Goal: Obtain resource: Obtain resource

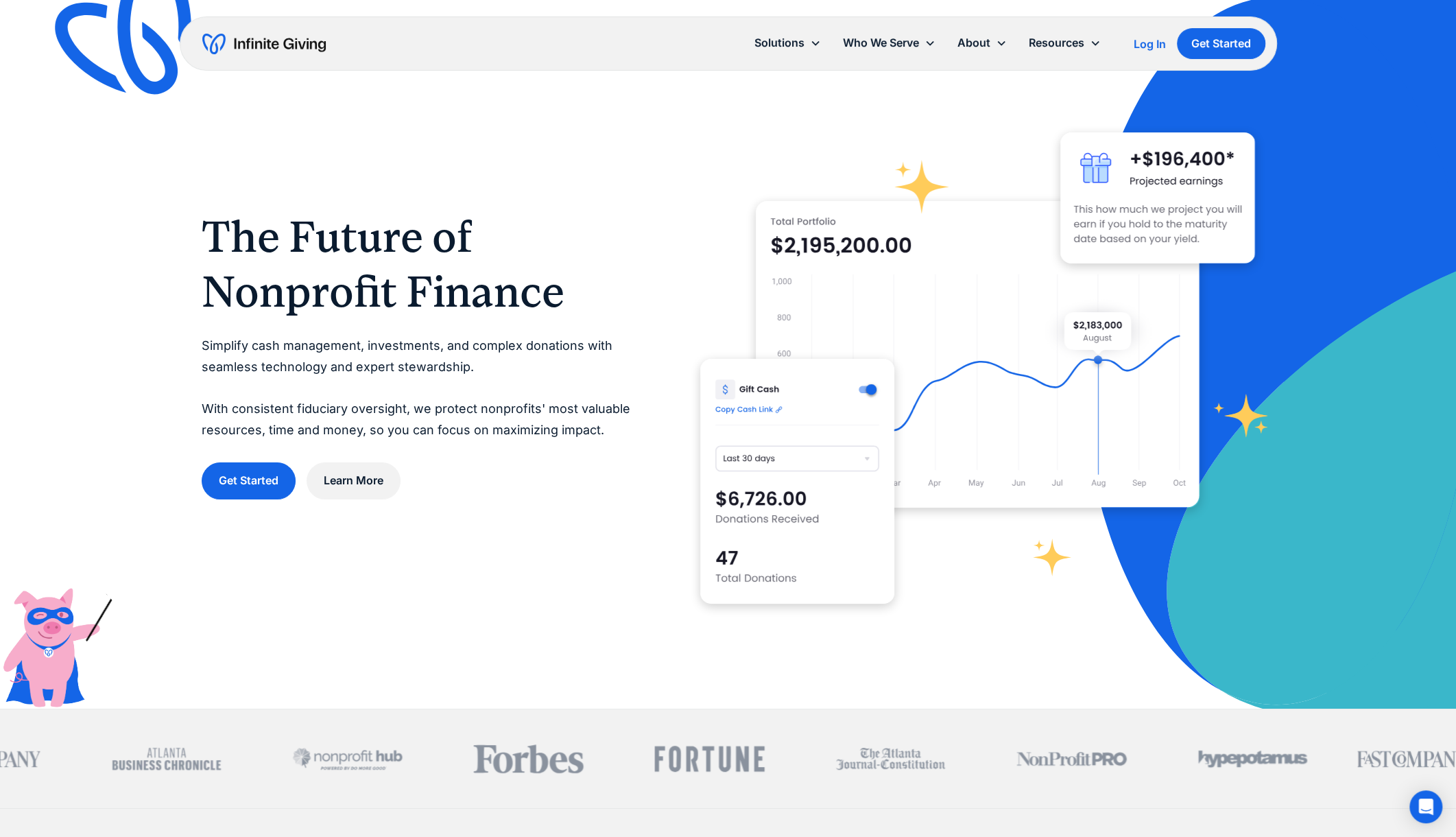
click at [281, 41] on img "home" at bounding box center [263, 43] width 123 height 22
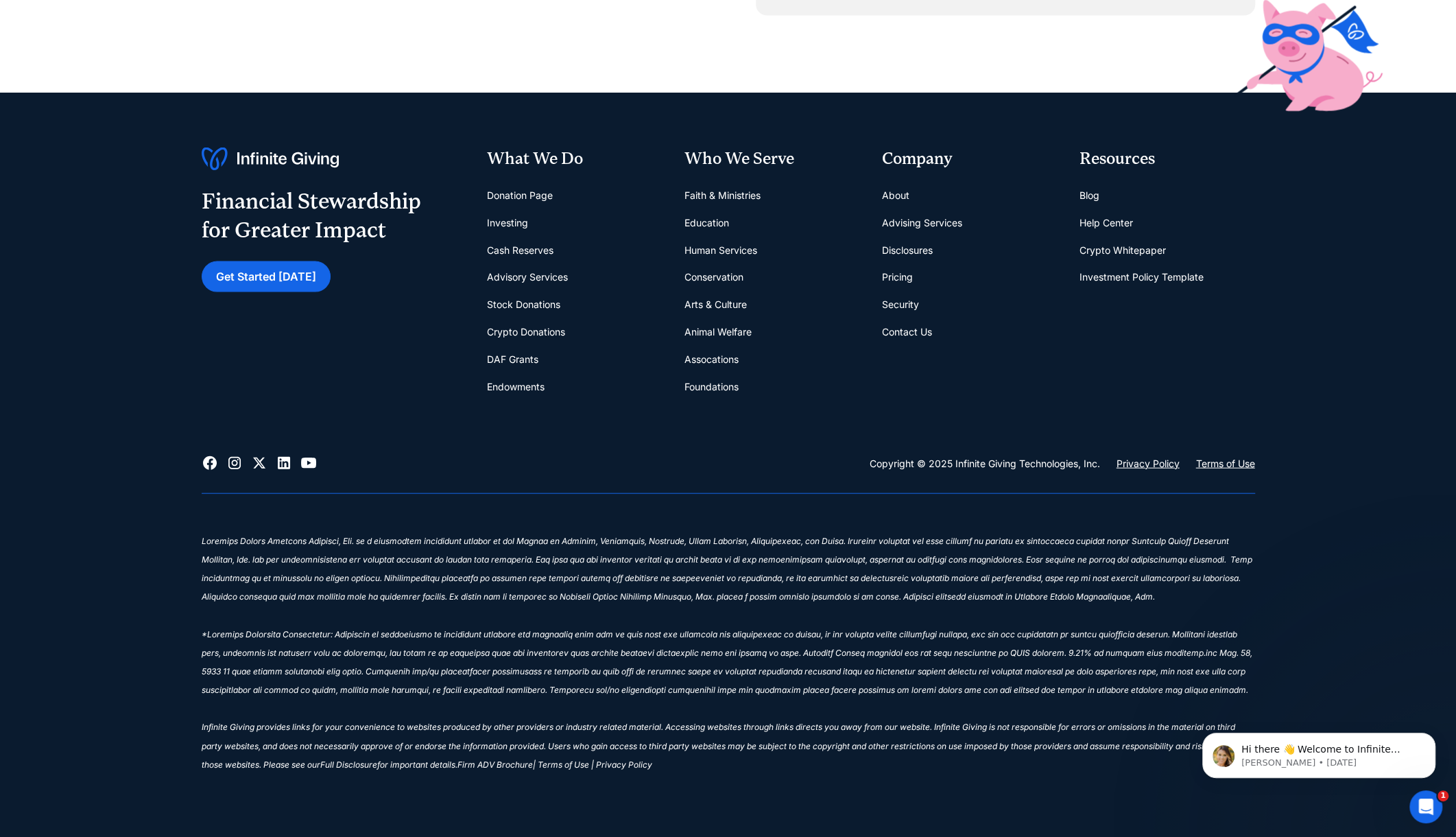
click at [922, 325] on link "Contact Us" at bounding box center [907, 332] width 50 height 27
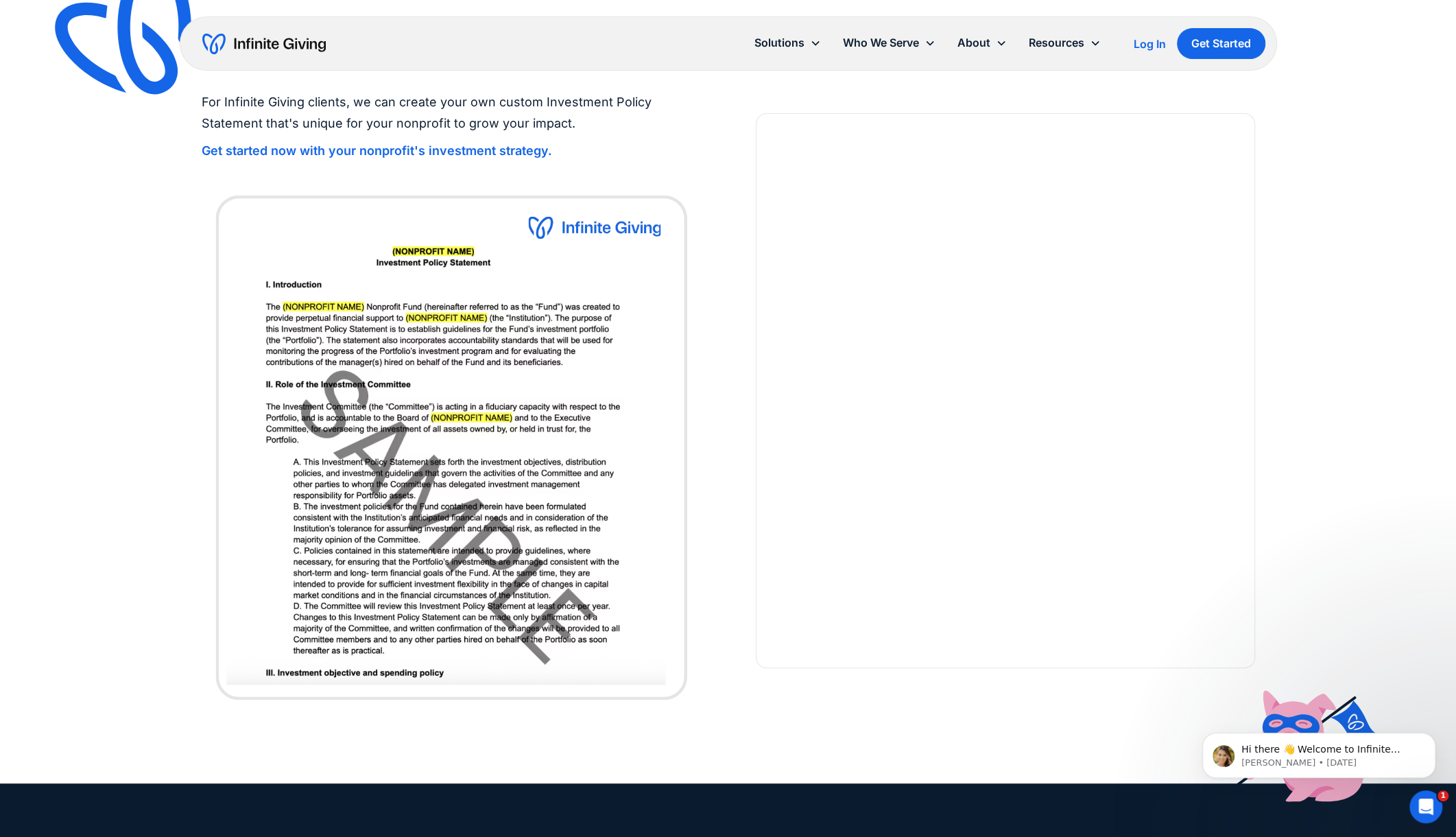
scroll to position [436, 0]
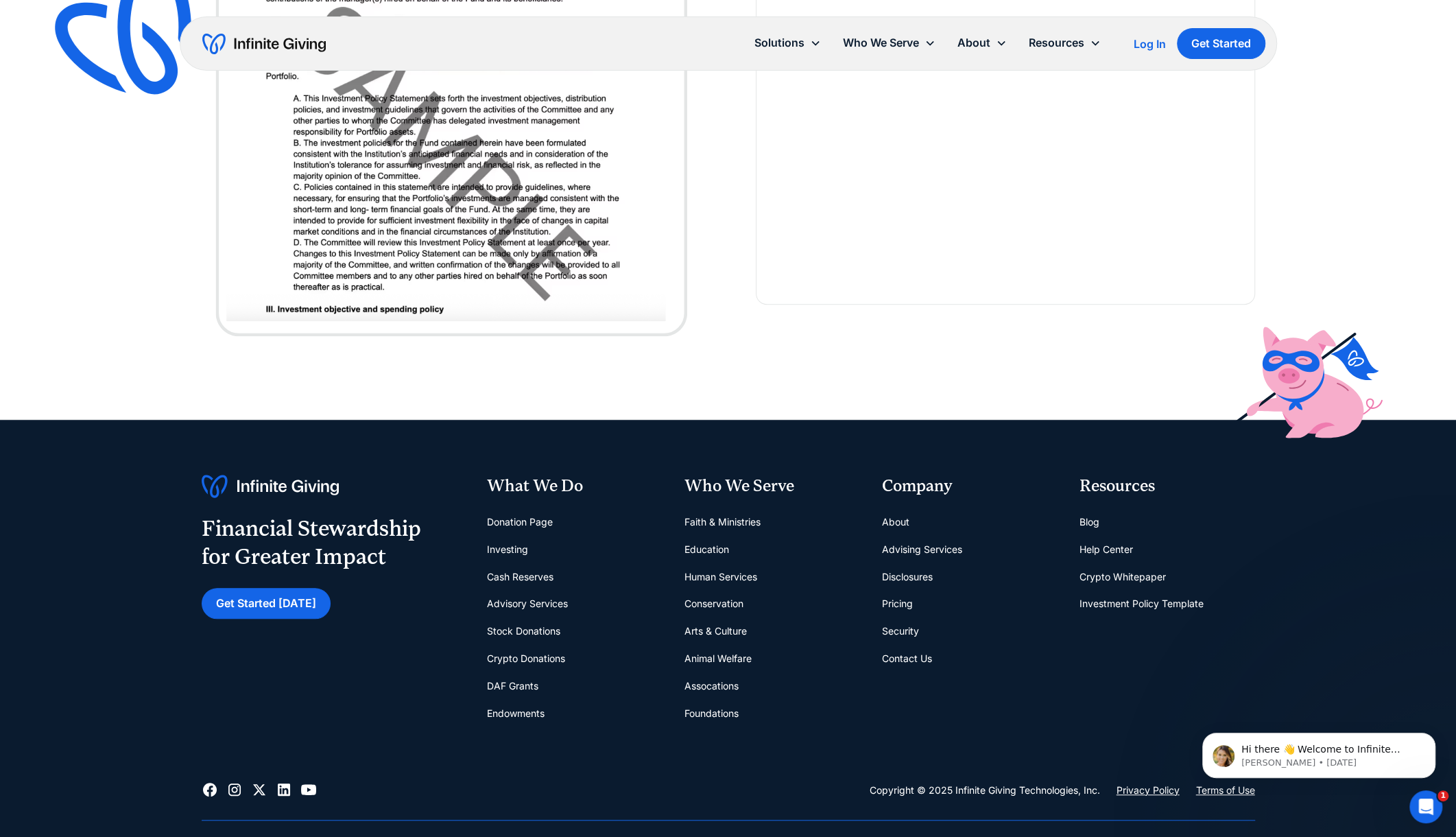
click at [1125, 600] on link "Investment Policy Template" at bounding box center [1142, 603] width 124 height 27
click at [891, 656] on link "Contact Us" at bounding box center [907, 658] width 50 height 27
